Goal: Task Accomplishment & Management: Use online tool/utility

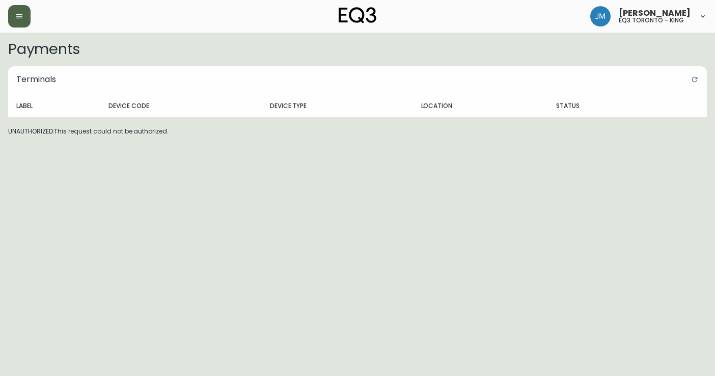
click at [12, 18] on button "button" at bounding box center [19, 16] width 22 height 22
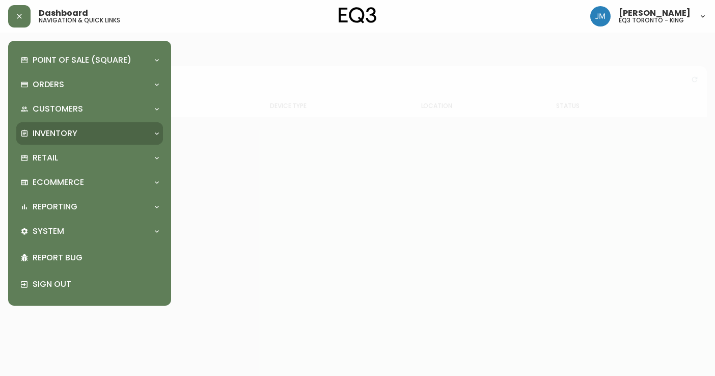
click at [64, 134] on p "Inventory" at bounding box center [55, 133] width 45 height 11
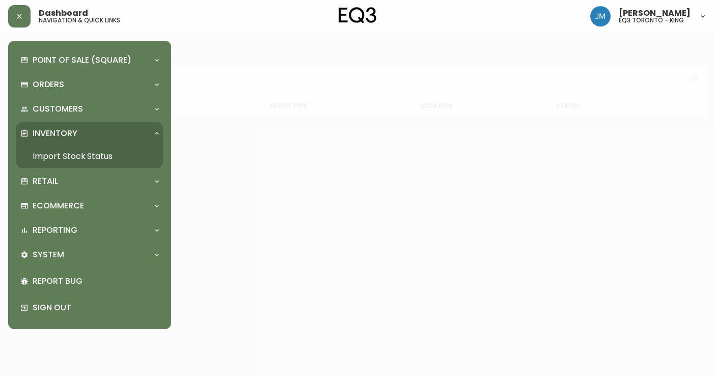
click at [67, 147] on link "Import Stock Status" at bounding box center [89, 156] width 147 height 23
